Goal: Transaction & Acquisition: Purchase product/service

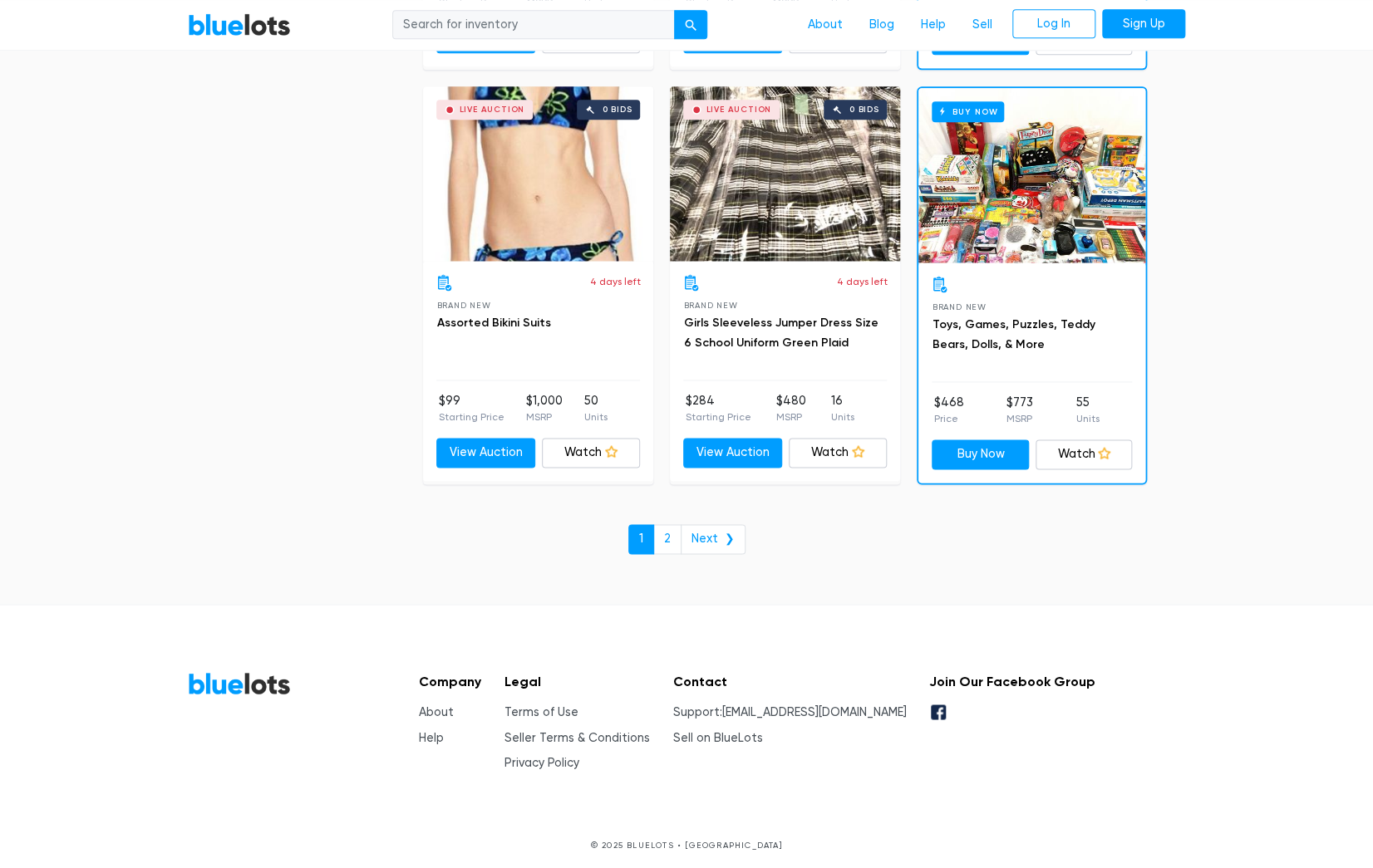
scroll to position [7066, 0]
click at [511, 323] on h3 "Assorted Bikini Suits" at bounding box center [538, 323] width 203 height 20
click at [1003, 451] on link "Buy Now" at bounding box center [980, 455] width 97 height 30
click at [638, 731] on link "Seller Terms & Conditions" at bounding box center [577, 737] width 146 height 14
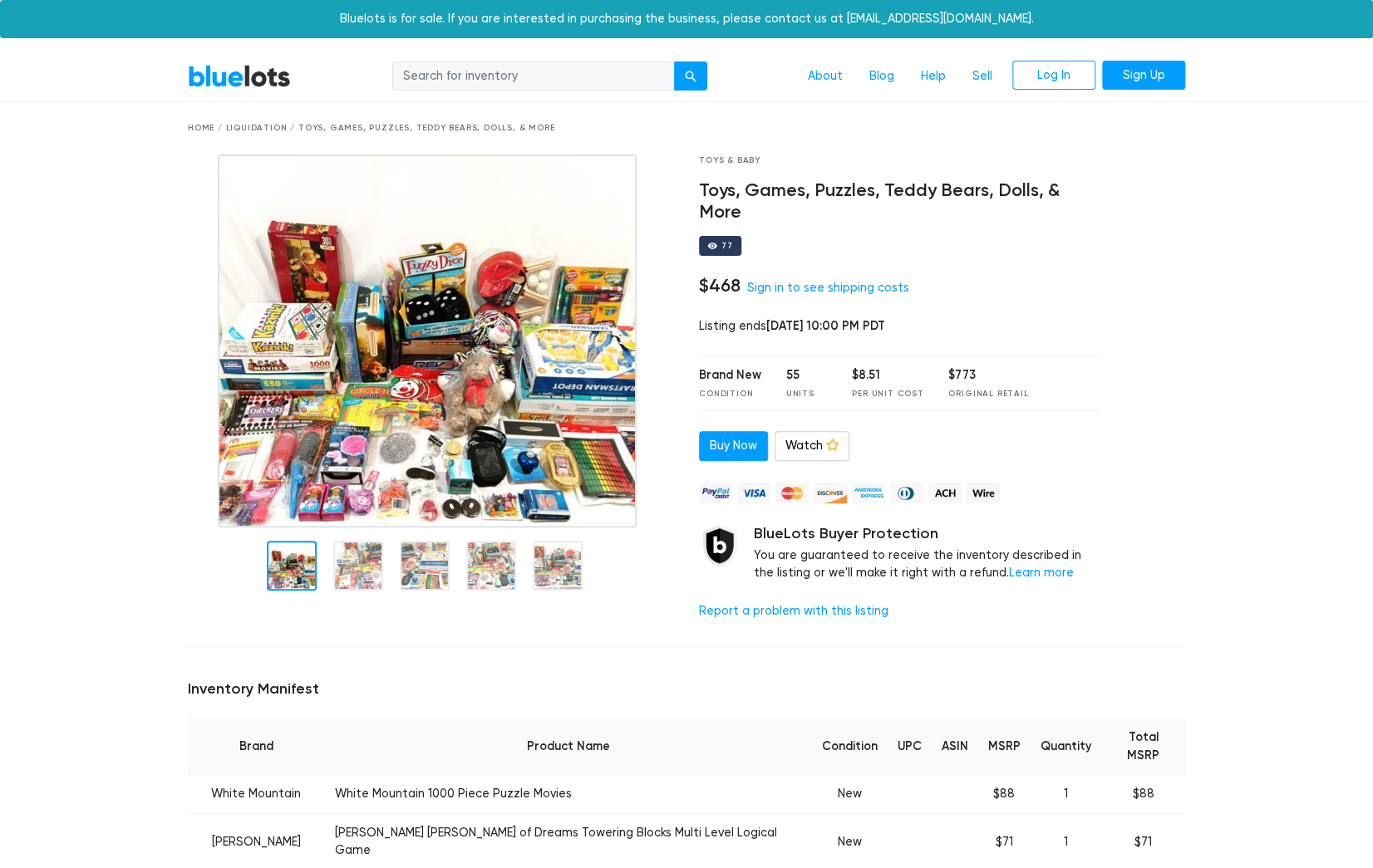
click at [460, 17] on div "Bluelots is for sale. If you are interested in purchasing the business, please …" at bounding box center [686, 19] width 1373 height 38
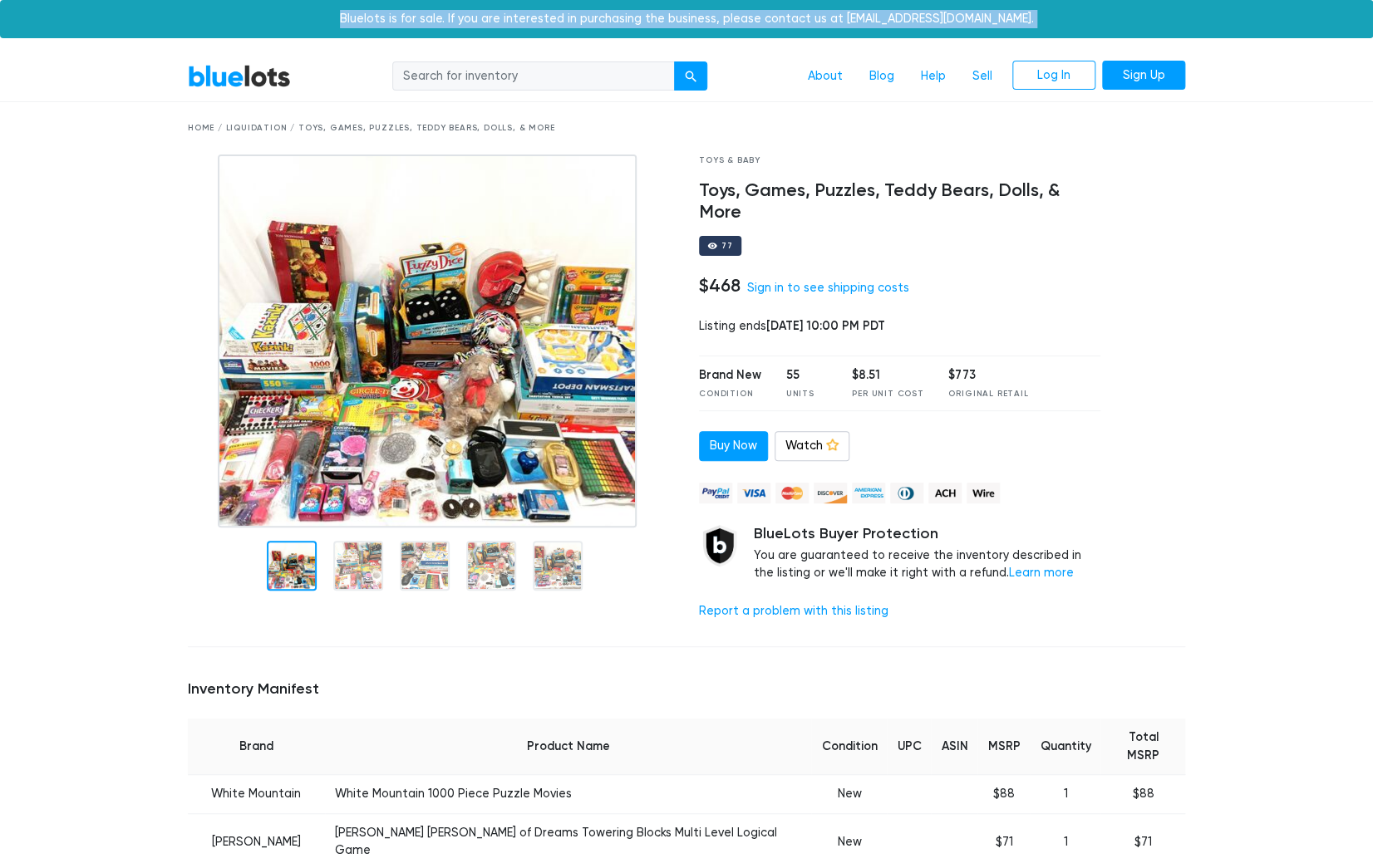
click at [460, 17] on div "Bluelots is for sale. If you are interested in purchasing the business, please …" at bounding box center [686, 19] width 1373 height 38
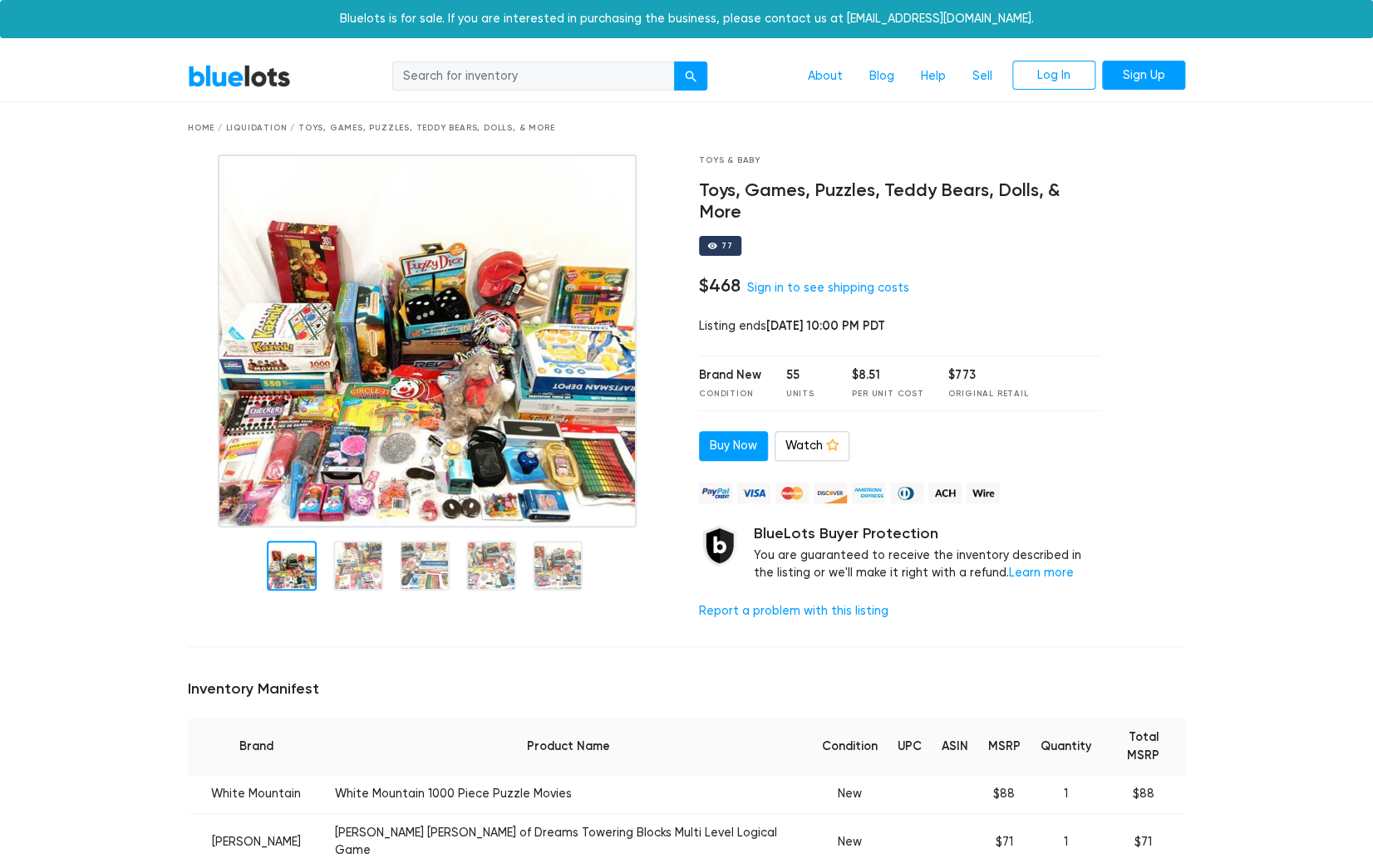
click at [907, 247] on div "Toys & Baby Toys, Games, Puzzles, Teddy Bears, Dolls, & More 77 $468 Sign in to…" at bounding box center [900, 394] width 427 height 479
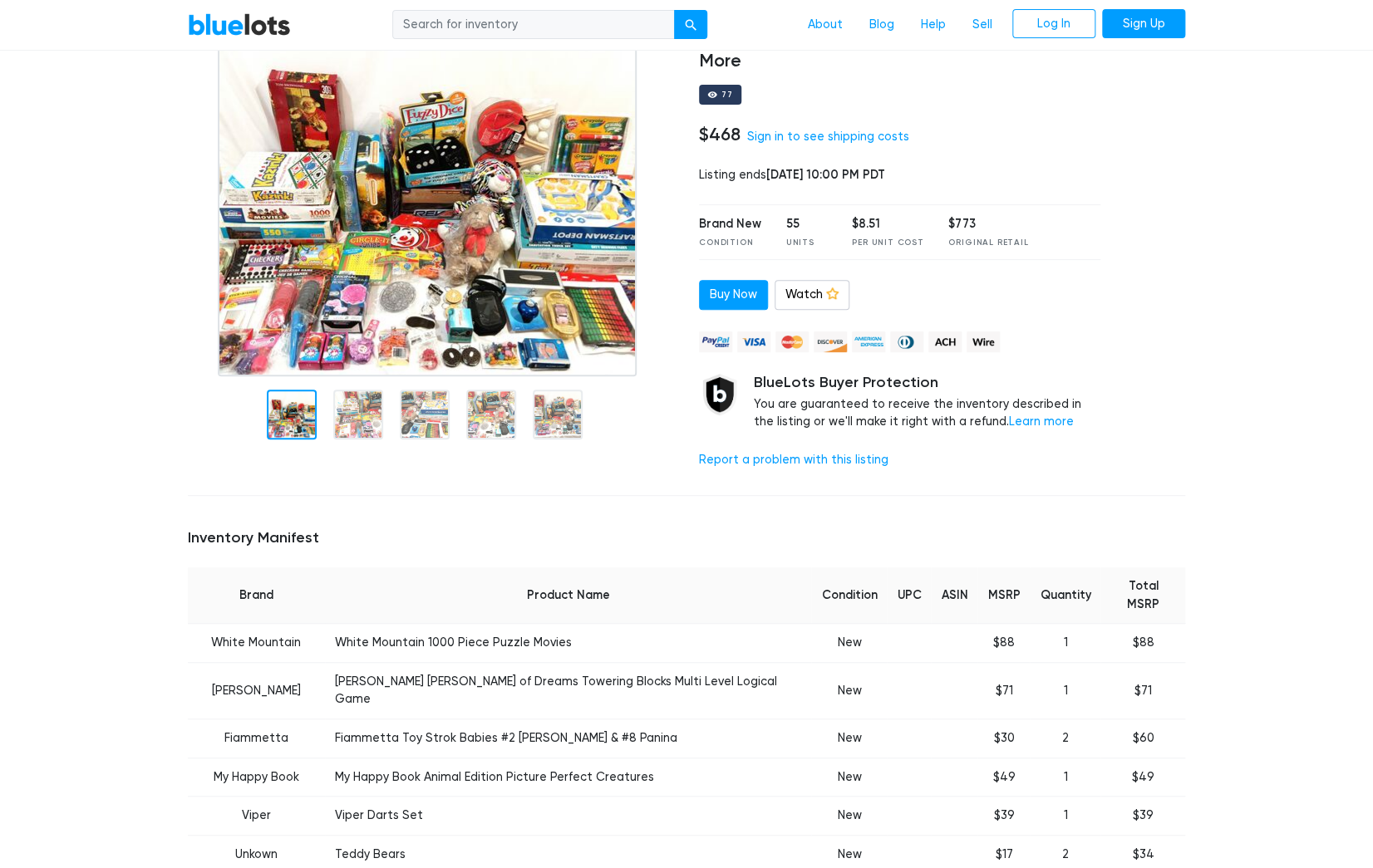
scroll to position [156, 0]
